Goal: Task Accomplishment & Management: Complete application form

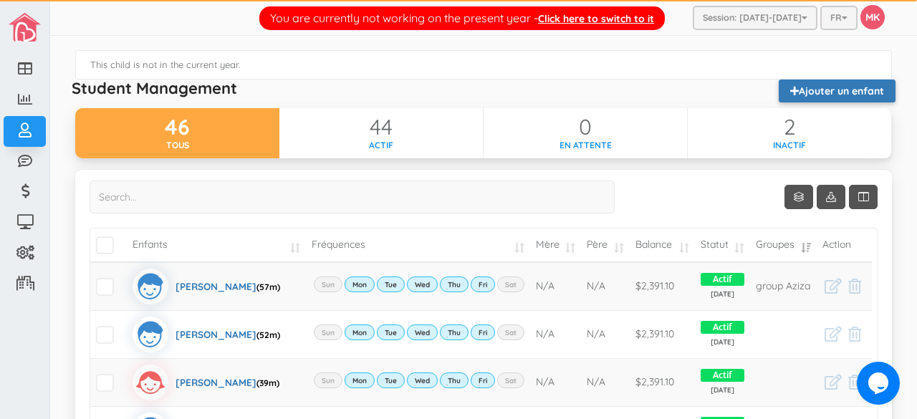
click at [826, 85] on link "Ajouter un enfant" at bounding box center [836, 90] width 117 height 23
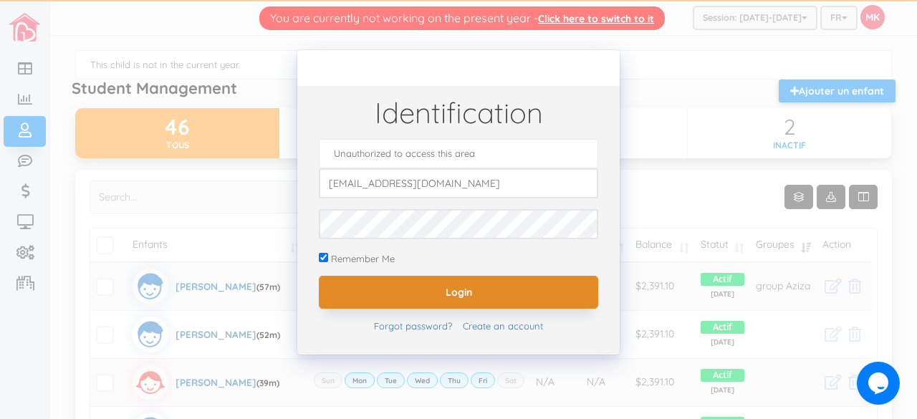
click at [532, 279] on input "Login" at bounding box center [458, 292] width 279 height 33
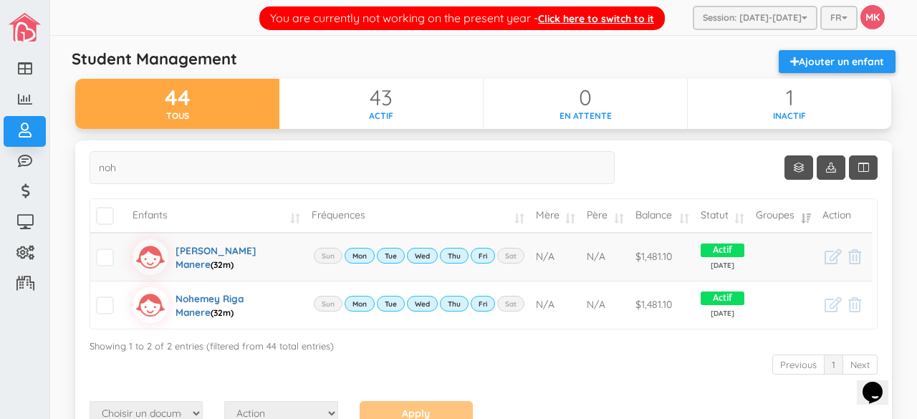
click at [541, 61] on div "Student Management Ajouter un enfant" at bounding box center [483, 64] width 838 height 29
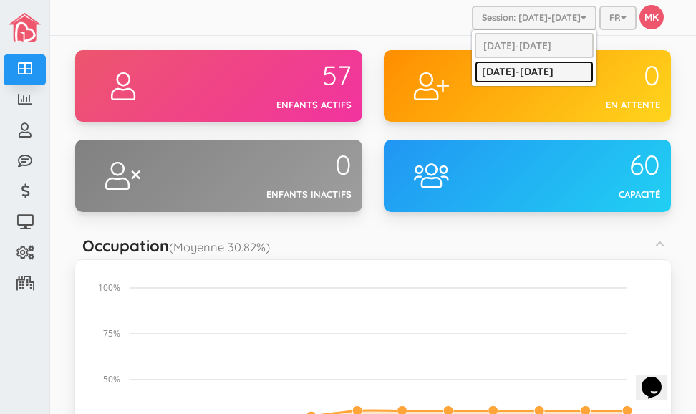
click at [476, 69] on link "[DATE]-[DATE]" at bounding box center [534, 72] width 119 height 22
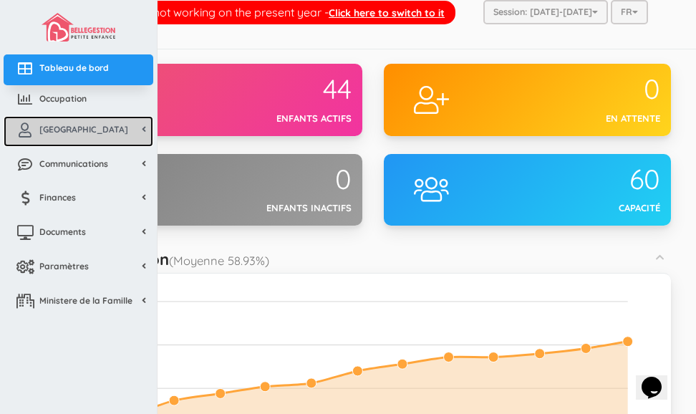
click at [50, 127] on span "[GEOGRAPHIC_DATA]" at bounding box center [83, 129] width 89 height 12
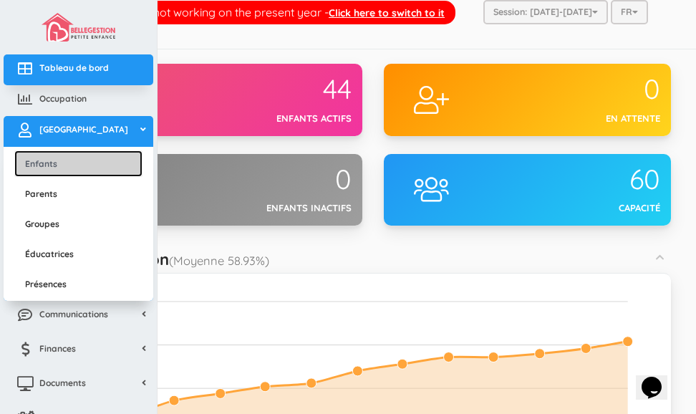
click at [59, 164] on link "Enfants" at bounding box center [78, 163] width 128 height 26
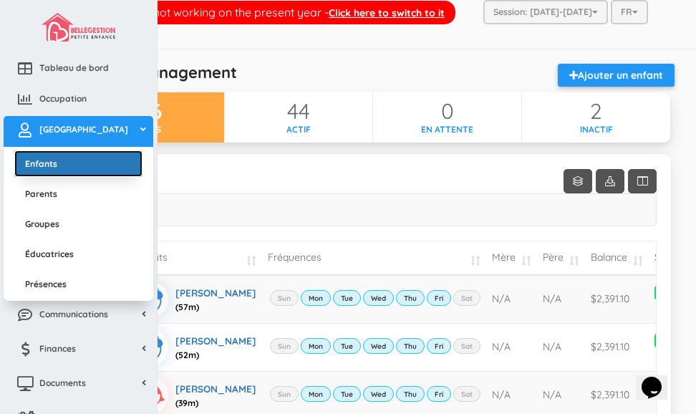
click at [40, 160] on link "Enfants" at bounding box center [78, 163] width 128 height 26
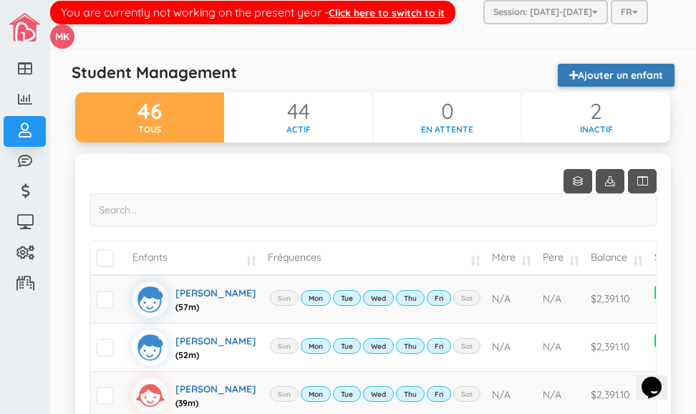
click at [567, 72] on link "Ajouter un enfant" at bounding box center [616, 75] width 117 height 23
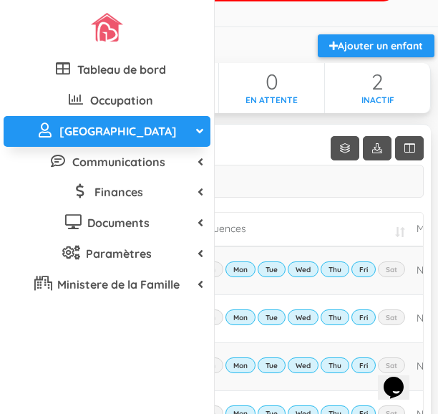
scroll to position [21, 0]
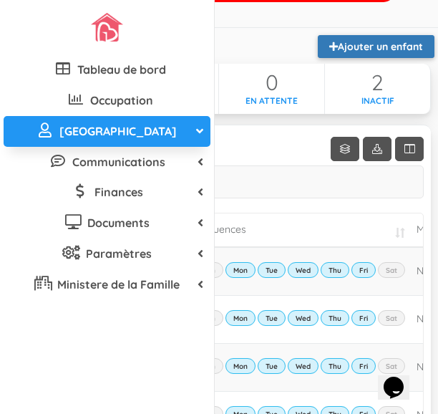
click at [372, 58] on link "Ajouter un enfant" at bounding box center [376, 46] width 117 height 23
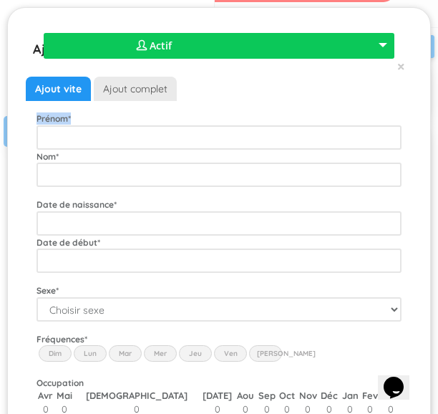
drag, startPoint x: 372, startPoint y: 62, endPoint x: 255, endPoint y: 137, distance: 138.5
click at [255, 137] on div "Ajout vite Ajout complet Prénom * Nom * Date de naissance * Date de début * Apt…" at bounding box center [219, 322] width 387 height 521
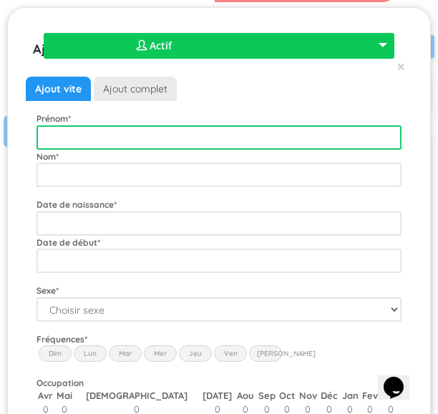
click at [255, 137] on input "text" at bounding box center [219, 137] width 365 height 24
type input "[PERSON_NAME]"
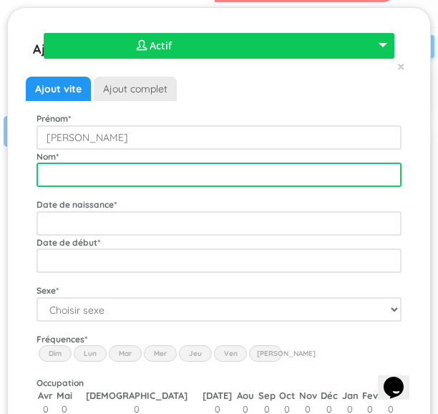
click at [242, 173] on input "text" at bounding box center [219, 175] width 365 height 24
type input "Perreault-Corbett"
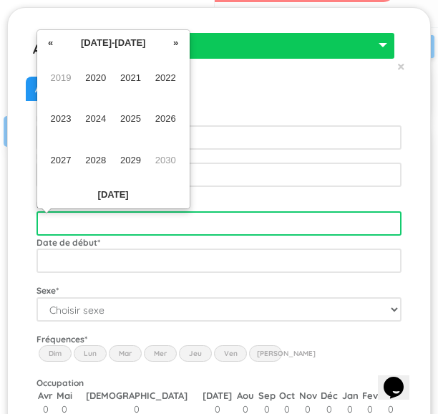
click at [225, 228] on input "text" at bounding box center [219, 223] width 365 height 24
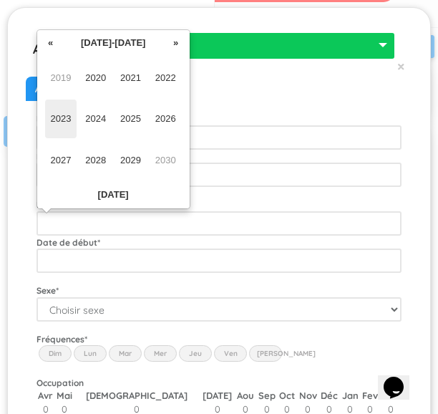
click at [63, 110] on span "2023" at bounding box center [61, 119] width 32 height 39
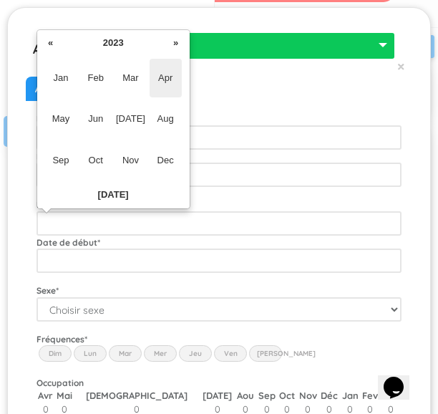
click at [172, 78] on span "Apr" at bounding box center [166, 78] width 32 height 39
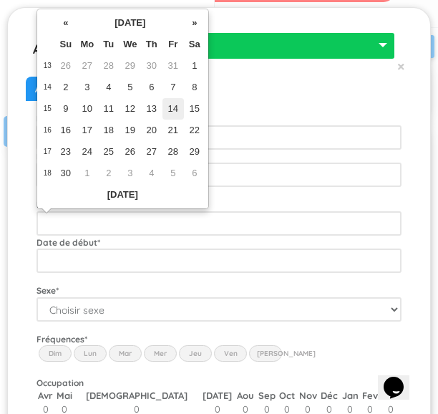
click at [174, 102] on td "14" at bounding box center [173, 108] width 21 height 21
type input "2023-04-14"
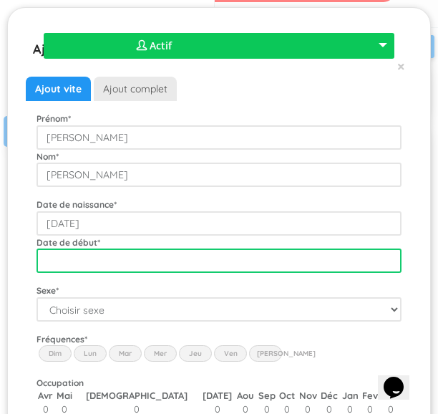
click at [271, 257] on input "text" at bounding box center [219, 261] width 365 height 24
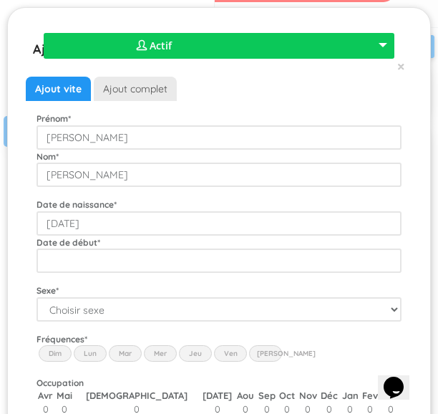
click at [411, 169] on div "Ajouter un efant  Actif  Inactif  En attente  Actif  Actif  Inactif  En …" at bounding box center [219, 304] width 424 height 594
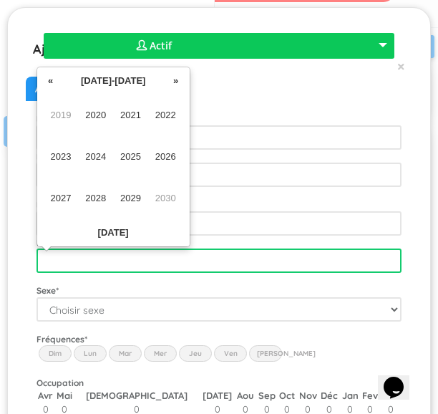
click at [292, 261] on input "text" at bounding box center [219, 261] width 365 height 24
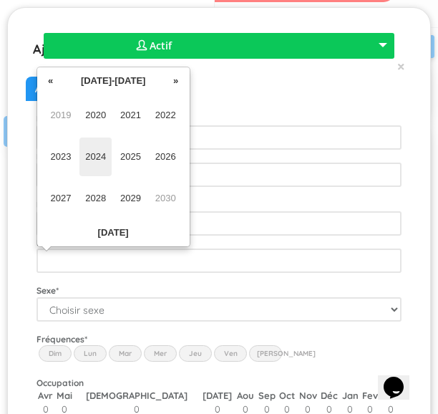
click at [100, 163] on span "2024" at bounding box center [95, 157] width 32 height 39
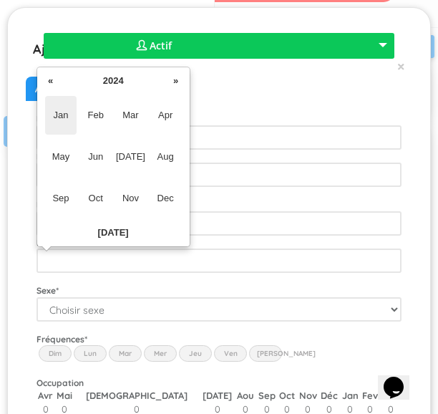
click at [72, 120] on span "Jan" at bounding box center [61, 115] width 32 height 39
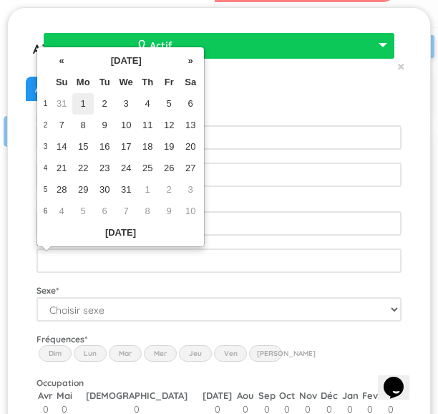
click at [85, 102] on td "1" at bounding box center [82, 103] width 21 height 21
type input "2024-01-01"
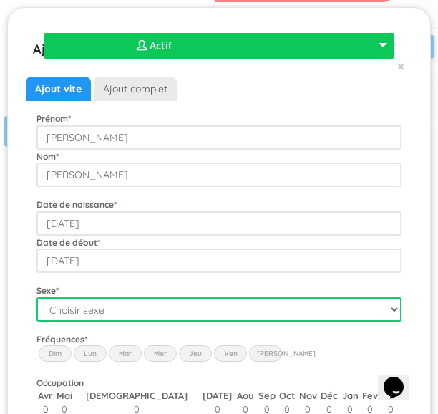
click at [165, 307] on select "Choisir sexe Garçon Fille" at bounding box center [219, 309] width 365 height 24
select select "1"
click at [37, 297] on select "Choisir sexe Garçon Fille" at bounding box center [219, 309] width 365 height 24
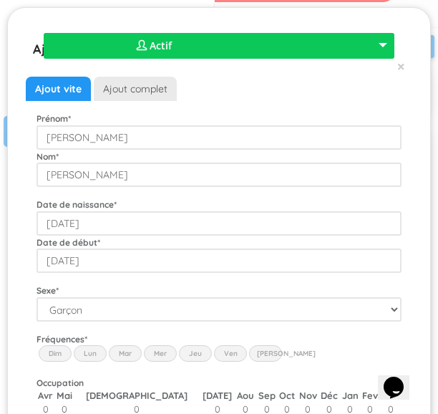
click at [94, 347] on label "Lun" at bounding box center [90, 353] width 33 height 16
click at [0, 0] on input "Lun" at bounding box center [0, 0] width 0 height 0
click at [123, 352] on label "Mar" at bounding box center [125, 353] width 33 height 16
click at [0, 0] on input "Mar" at bounding box center [0, 0] width 0 height 0
click at [168, 349] on label "Mer" at bounding box center [160, 353] width 33 height 16
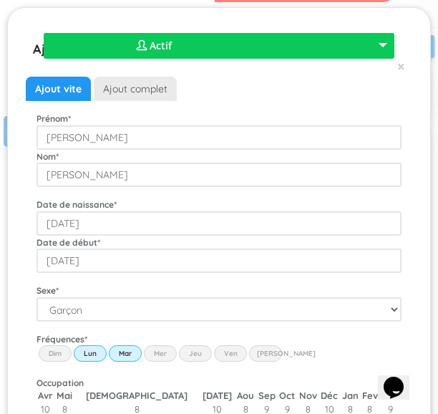
click at [0, 0] on input "Wed" at bounding box center [0, 0] width 0 height 0
click at [195, 354] on label "Jeu" at bounding box center [195, 353] width 33 height 16
click at [0, 0] on input "Thu" at bounding box center [0, 0] width 0 height 0
click at [232, 356] on label "Ven" at bounding box center [230, 353] width 33 height 16
click at [0, 0] on input "Fri" at bounding box center [0, 0] width 0 height 0
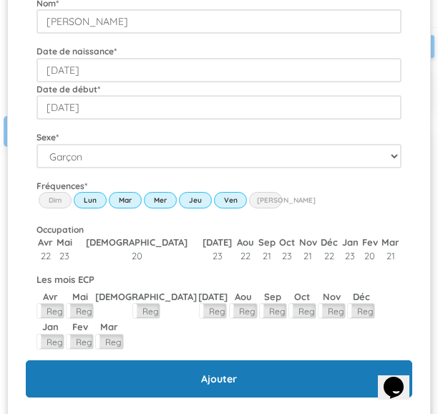
scroll to position [154, 0]
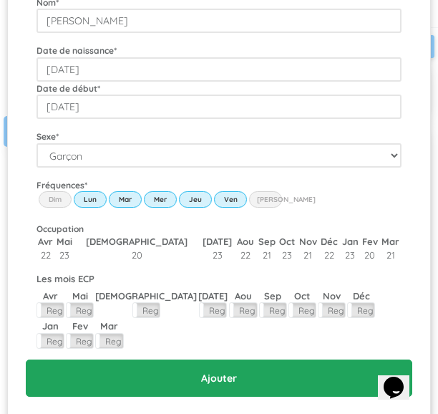
click at [222, 360] on input "Ajouter" at bounding box center [219, 378] width 387 height 37
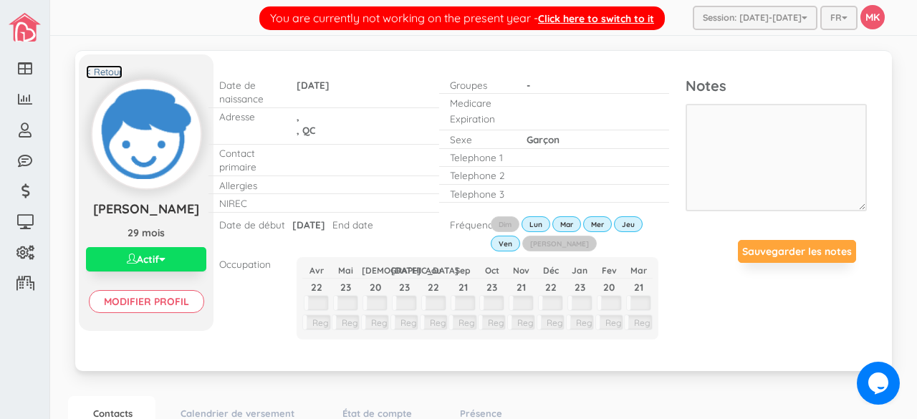
click at [107, 72] on link "< Retour" at bounding box center [104, 72] width 37 height 14
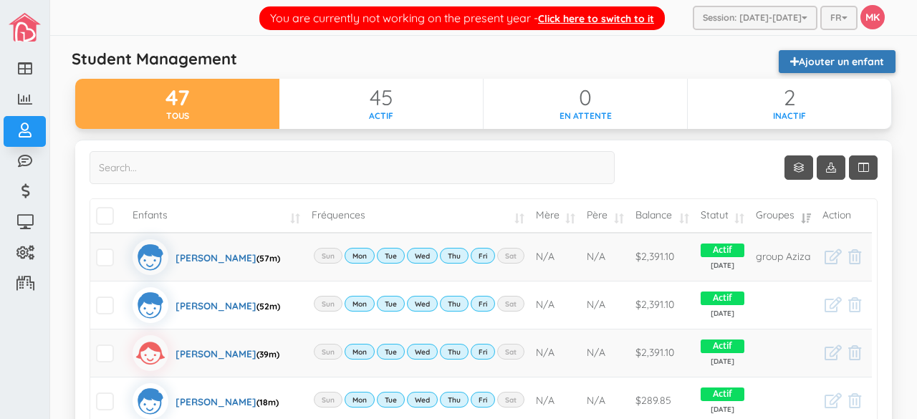
click at [834, 61] on link "Ajouter un enfant" at bounding box center [836, 61] width 117 height 23
